Goal: Transaction & Acquisition: Purchase product/service

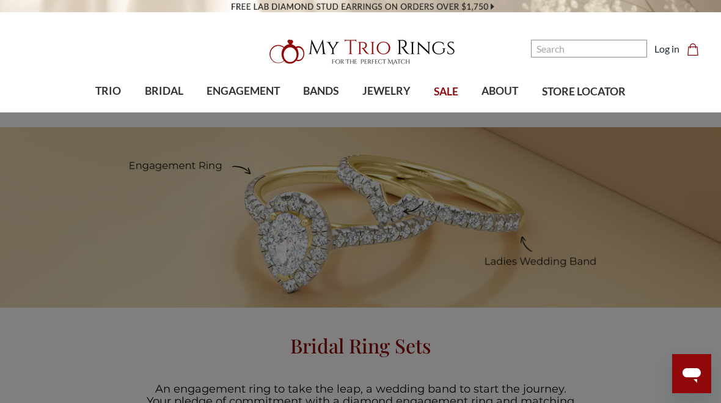
click at [152, 87] on span "BRIDAL" at bounding box center [164, 91] width 38 height 16
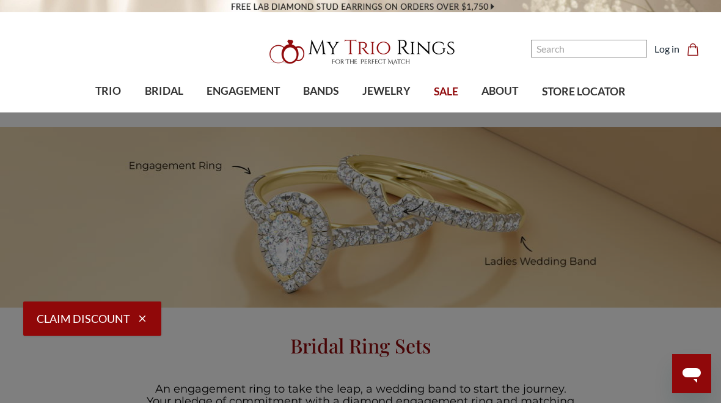
click at [530, 167] on img at bounding box center [523, 179] width 24 height 24
click at [527, 177] on img at bounding box center [523, 179] width 24 height 24
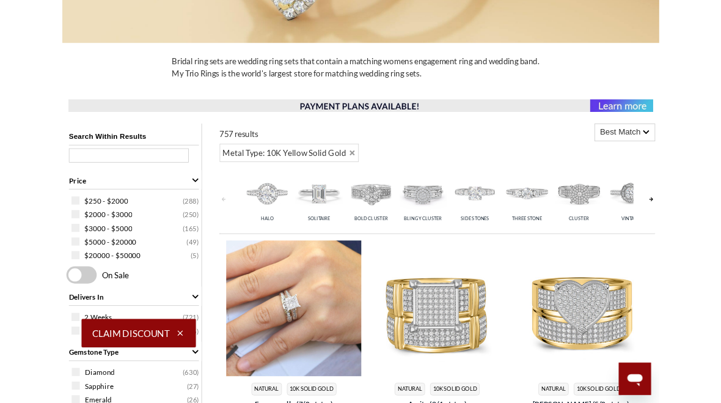
scroll to position [351, 0]
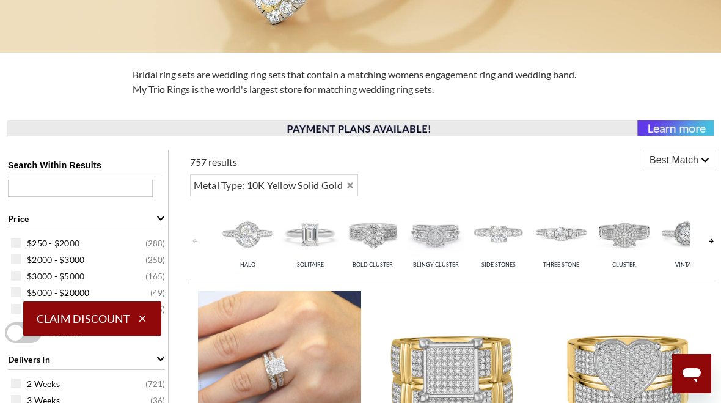
click at [714, 165] on div "Best Match" at bounding box center [679, 160] width 72 height 20
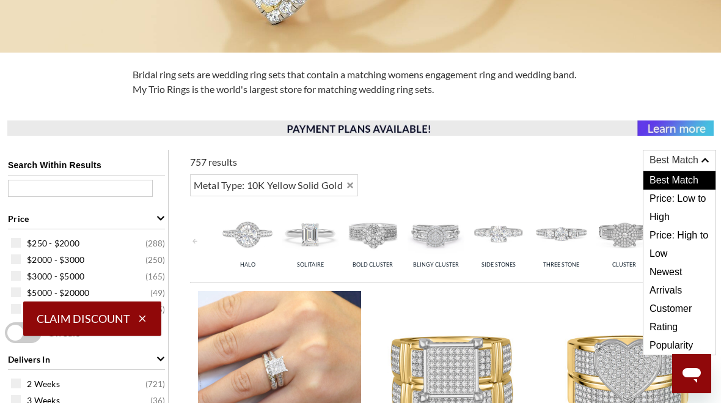
click at [696, 199] on span "Price: Low to High" at bounding box center [679, 207] width 72 height 37
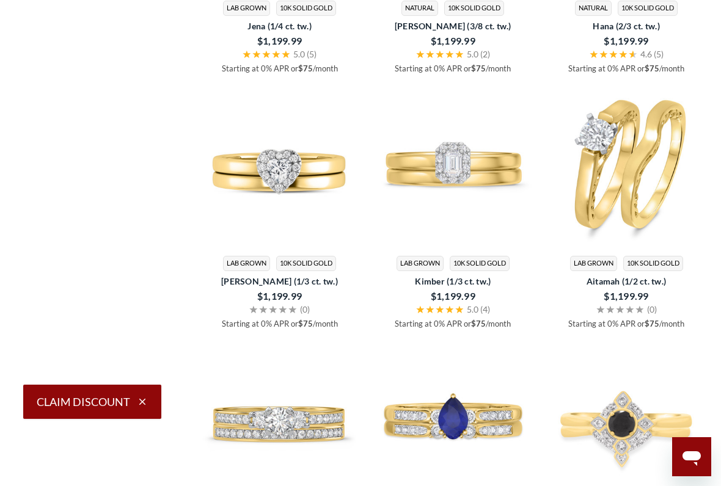
scroll to position [1837, 0]
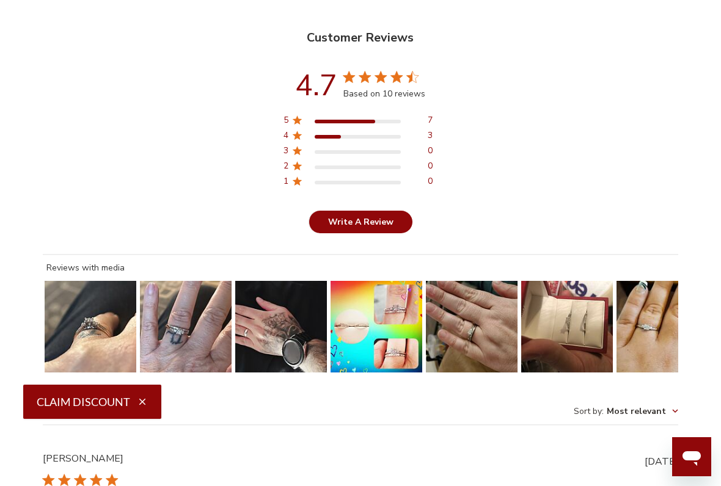
scroll to position [2578, 0]
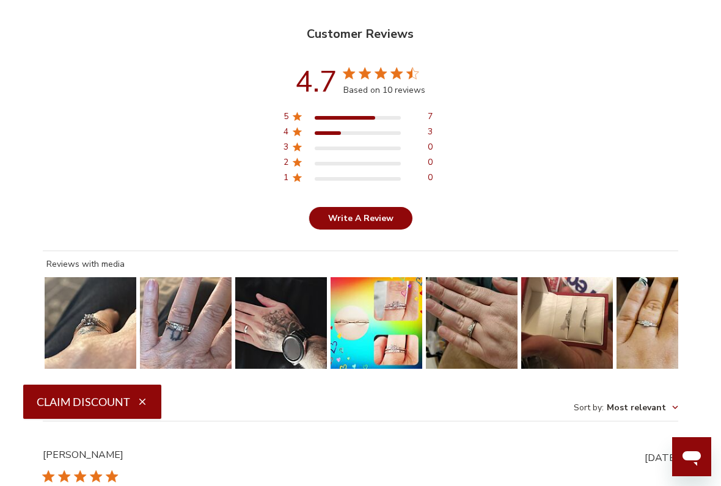
click at [618, 348] on button "Slide 7 of 8.\a Image of customer." at bounding box center [662, 323] width 92 height 92
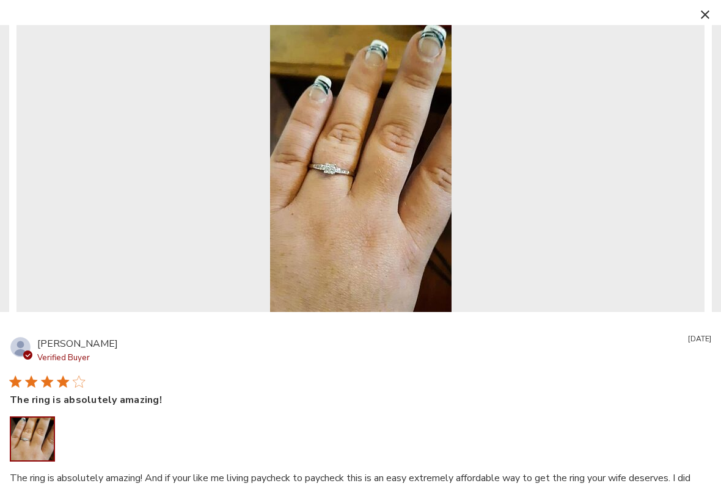
click at [698, 19] on button "button" at bounding box center [705, 14] width 18 height 18
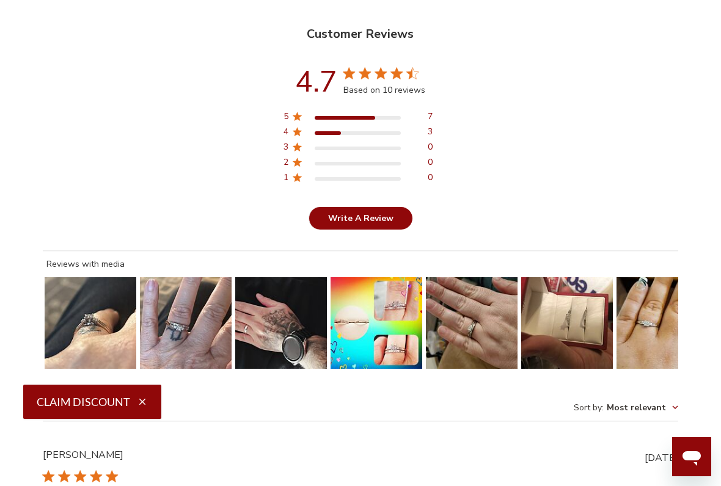
click at [464, 348] on button "Slide 5 of 8.\a Image of customer." at bounding box center [472, 323] width 92 height 92
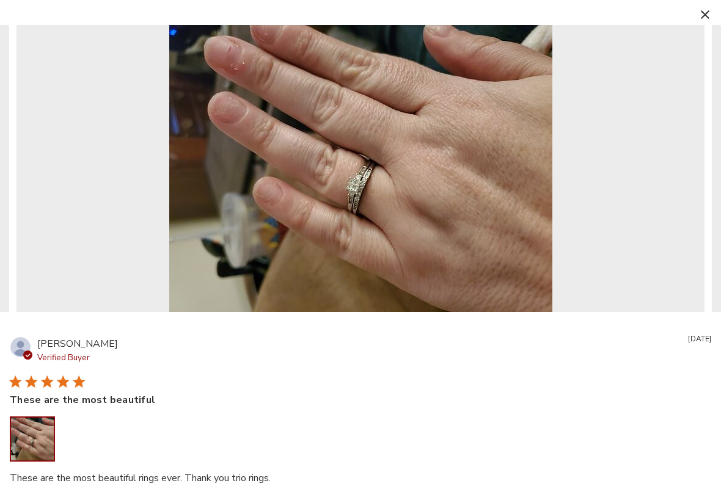
click at [701, 14] on icon "button" at bounding box center [705, 14] width 9 height 9
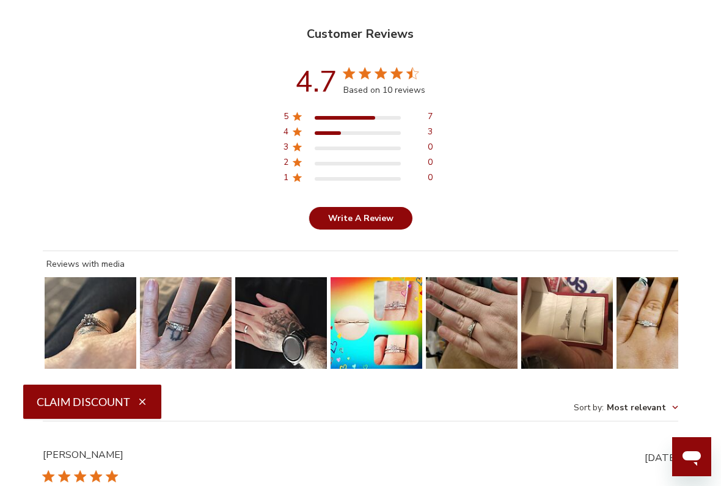
click at [113, 359] on button "Slide 1 of 8.\a Image of customer." at bounding box center [91, 323] width 92 height 92
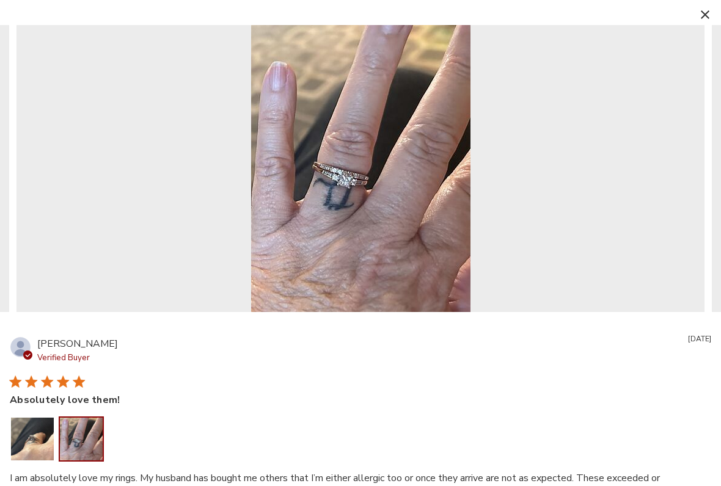
scroll to position [15, 0]
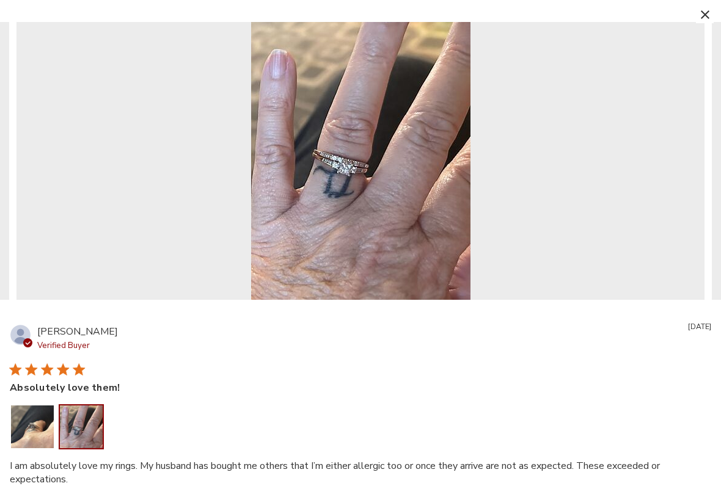
click at [712, 9] on button "button" at bounding box center [705, 14] width 18 height 18
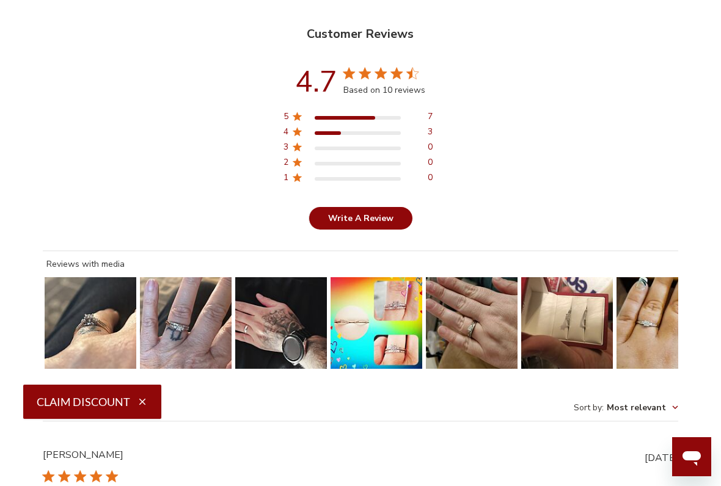
click at [371, 349] on button "Slide 4 of 8.\a Image of customer." at bounding box center [377, 323] width 92 height 92
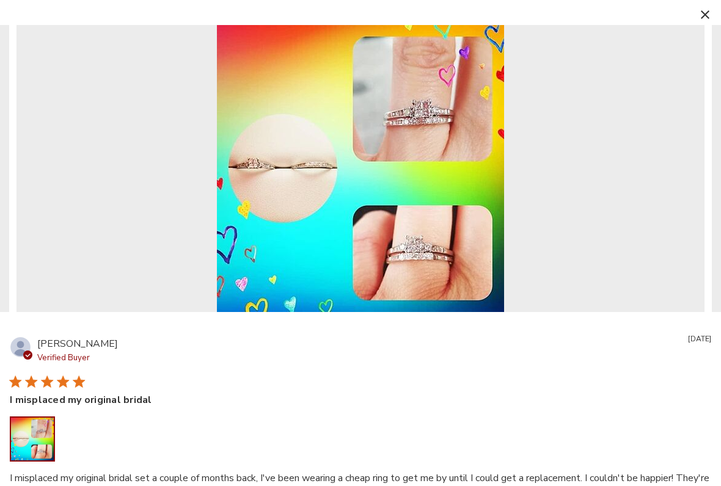
click at [696, 16] on button "button" at bounding box center [705, 14] width 18 height 18
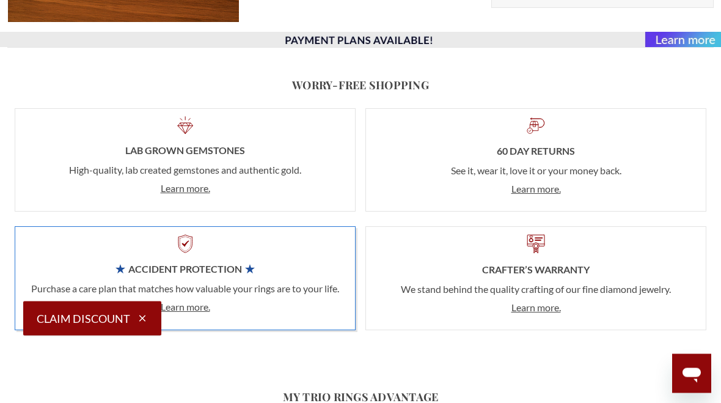
scroll to position [1263, 0]
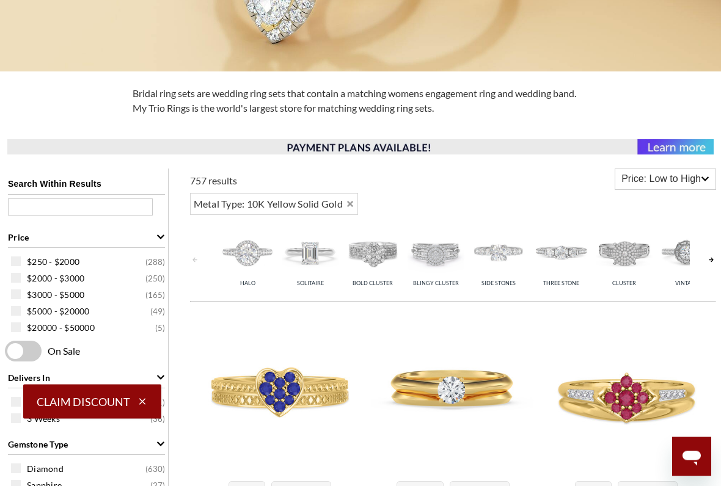
scroll to position [422, 0]
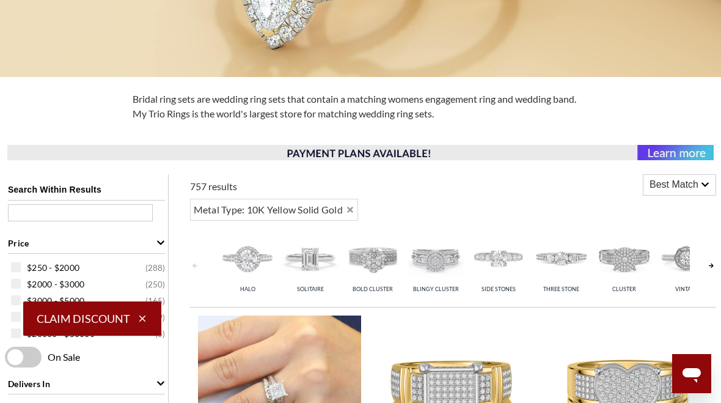
scroll to position [326, 0]
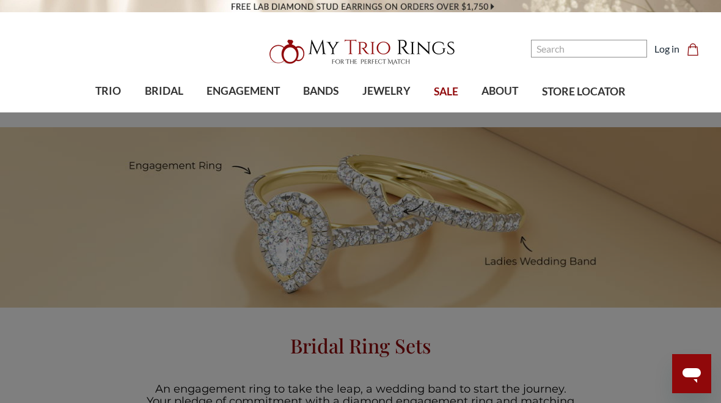
click at [108, 82] on link "TRIO" at bounding box center [108, 91] width 49 height 40
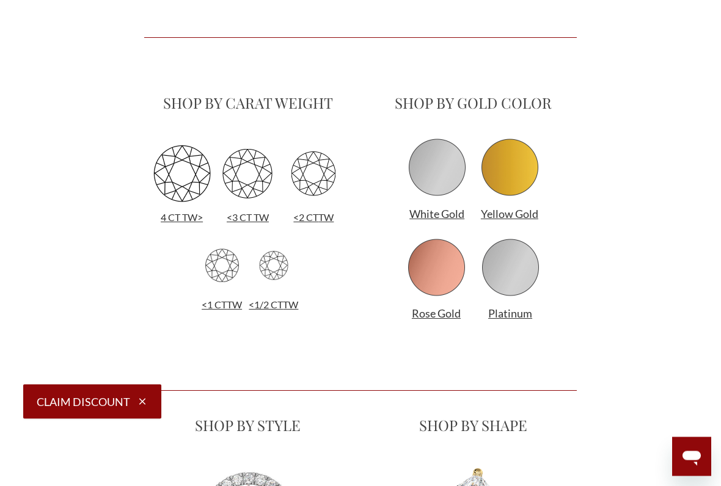
scroll to position [742, 0]
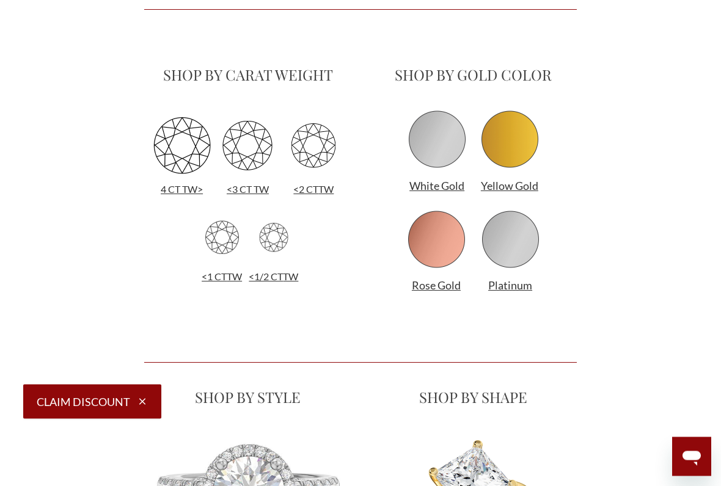
click at [514, 161] on img at bounding box center [509, 139] width 61 height 61
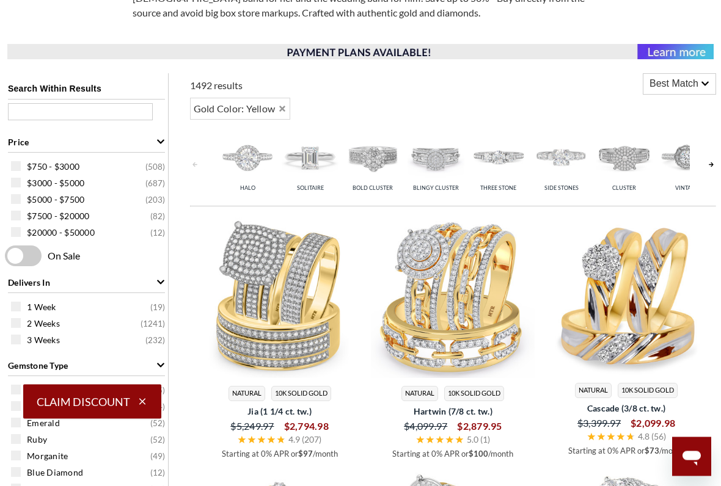
scroll to position [447, 0]
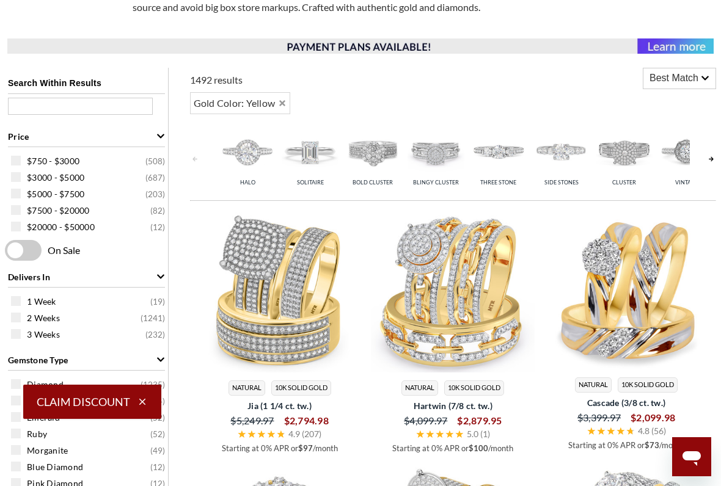
click at [693, 84] on span "Best Match" at bounding box center [673, 78] width 49 height 15
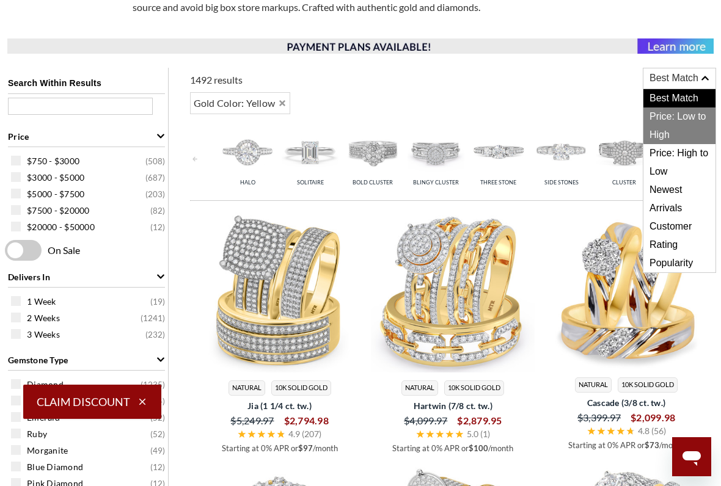
click at [687, 119] on span "Price: Low to High" at bounding box center [679, 126] width 72 height 37
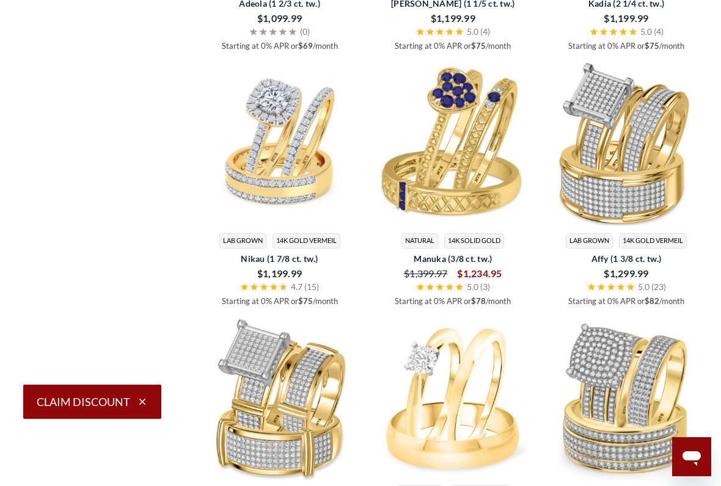
scroll to position [1582, 0]
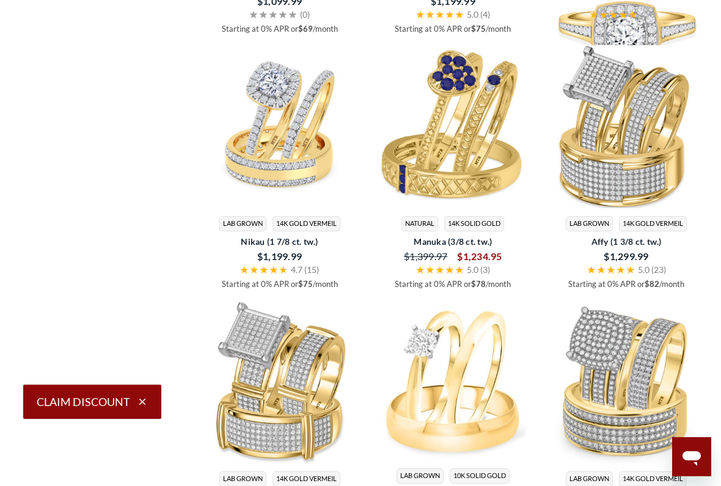
click at [642, 106] on img at bounding box center [626, 25] width 164 height 164
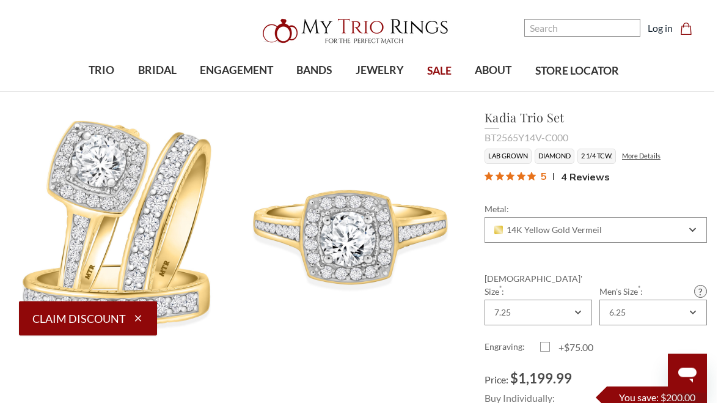
scroll to position [0, 2]
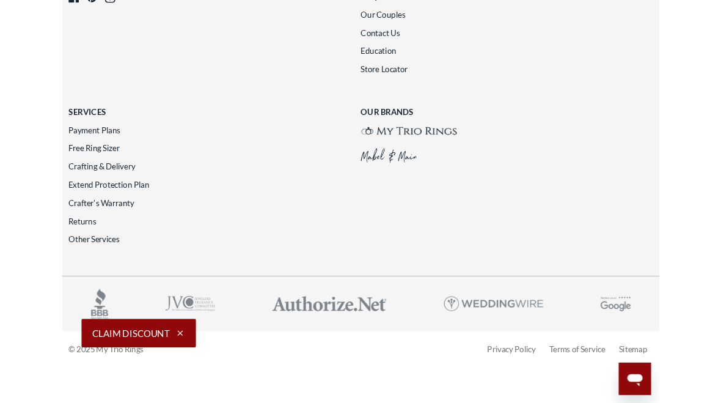
scroll to position [2835, 0]
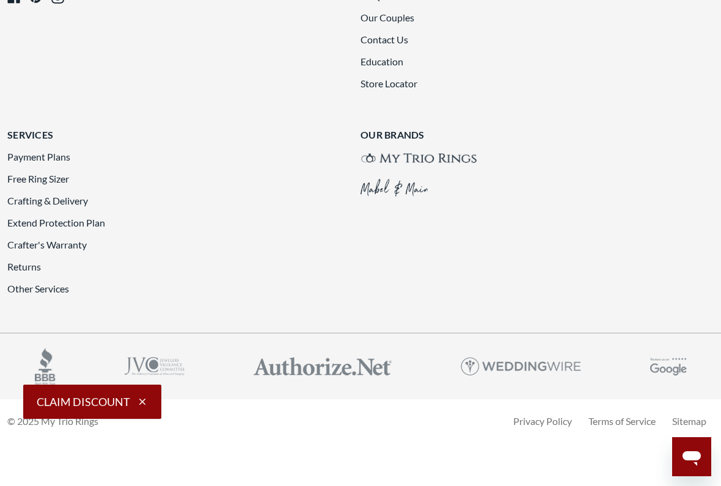
scroll to position [2872, 0]
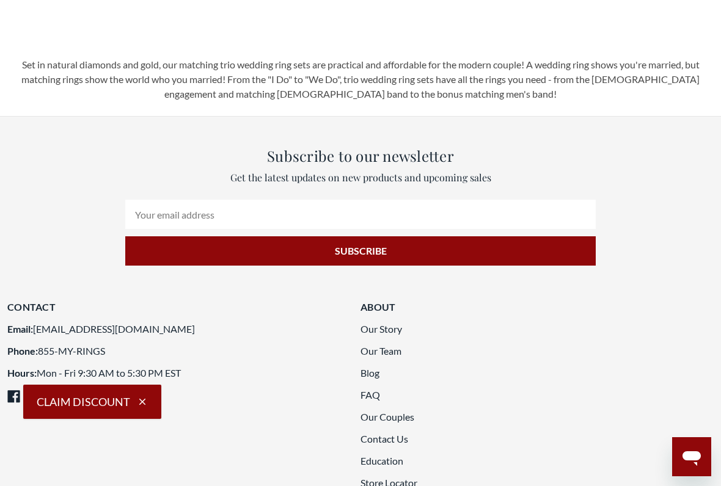
scroll to position [2206, 0]
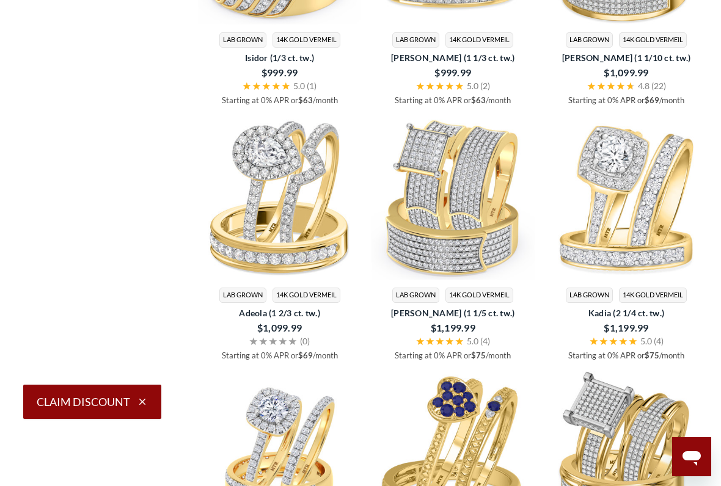
scroll to position [1562, 0]
click at [620, 162] on img at bounding box center [626, 197] width 164 height 164
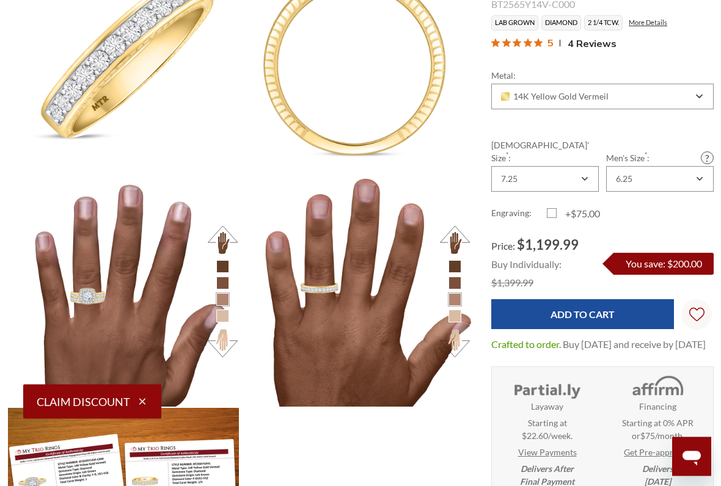
scroll to position [1345, 0]
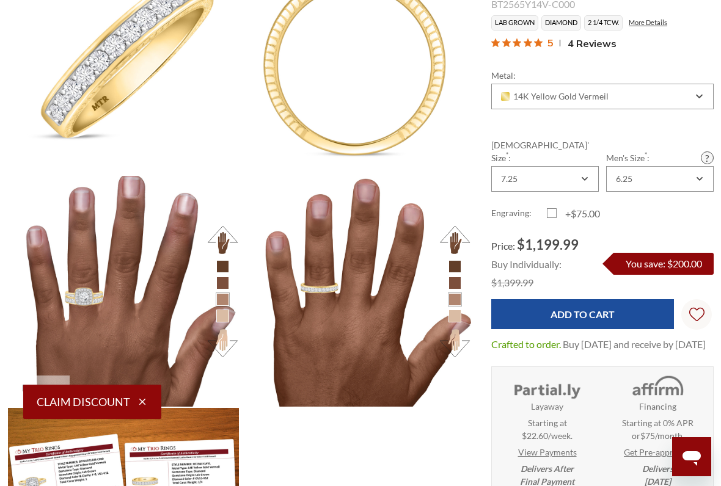
click at [116, 301] on img at bounding box center [123, 291] width 254 height 254
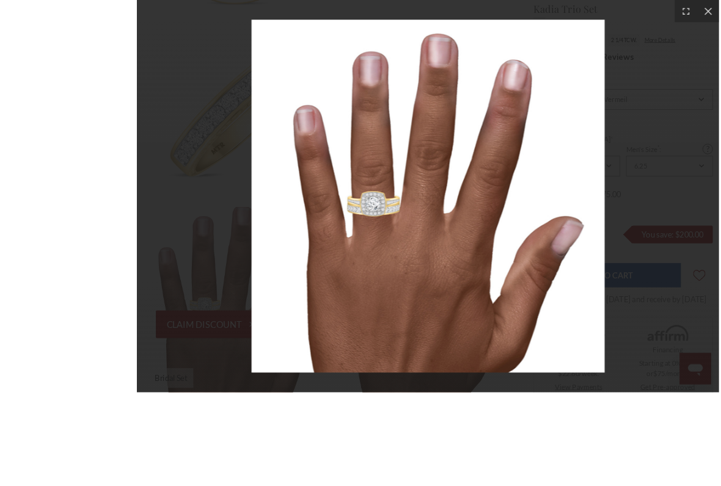
scroll to position [1360, 0]
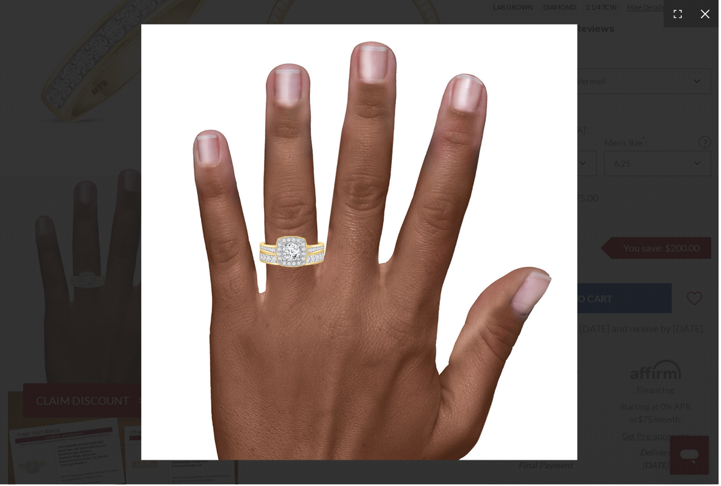
click at [708, 10] on icon at bounding box center [707, 14] width 12 height 12
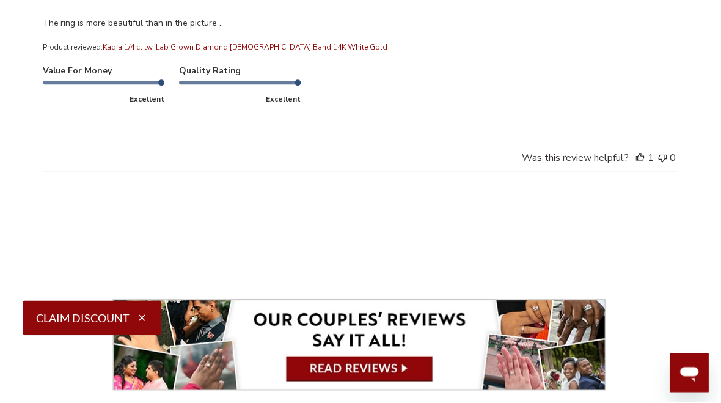
scroll to position [4579, 0]
